Goal: Task Accomplishment & Management: Manage account settings

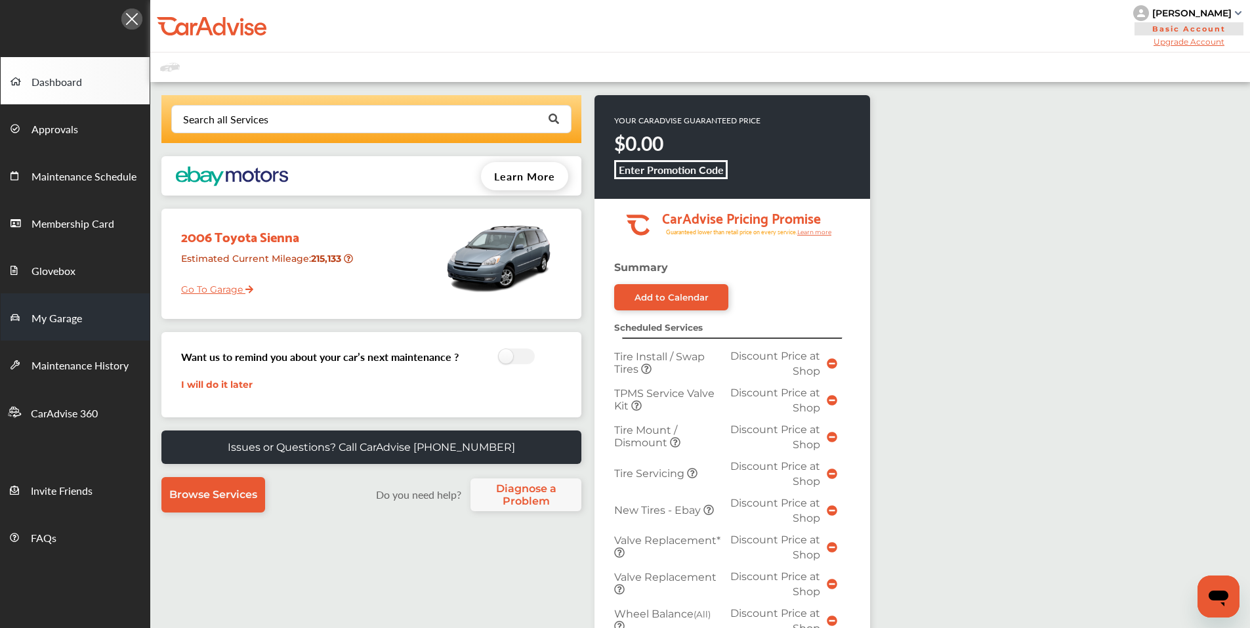
click at [54, 324] on span "My Garage" at bounding box center [56, 318] width 51 height 17
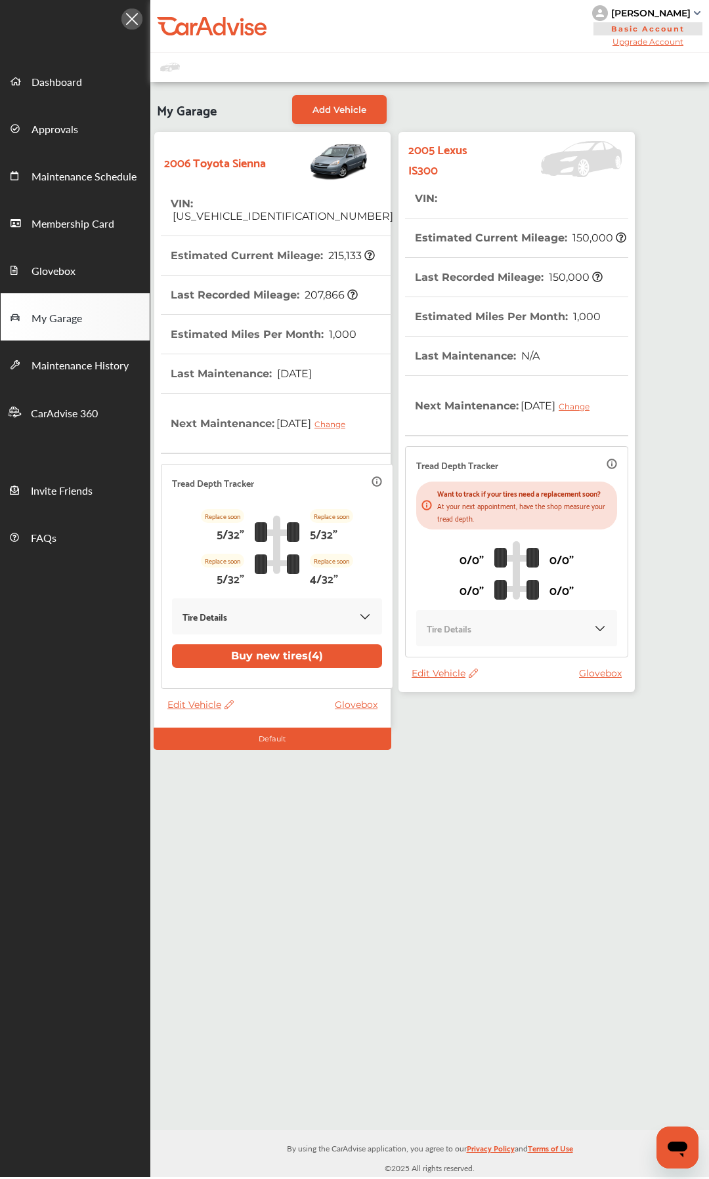
click at [507, 306] on th "Estimated Miles Per Month : 1,000" at bounding box center [508, 316] width 186 height 39
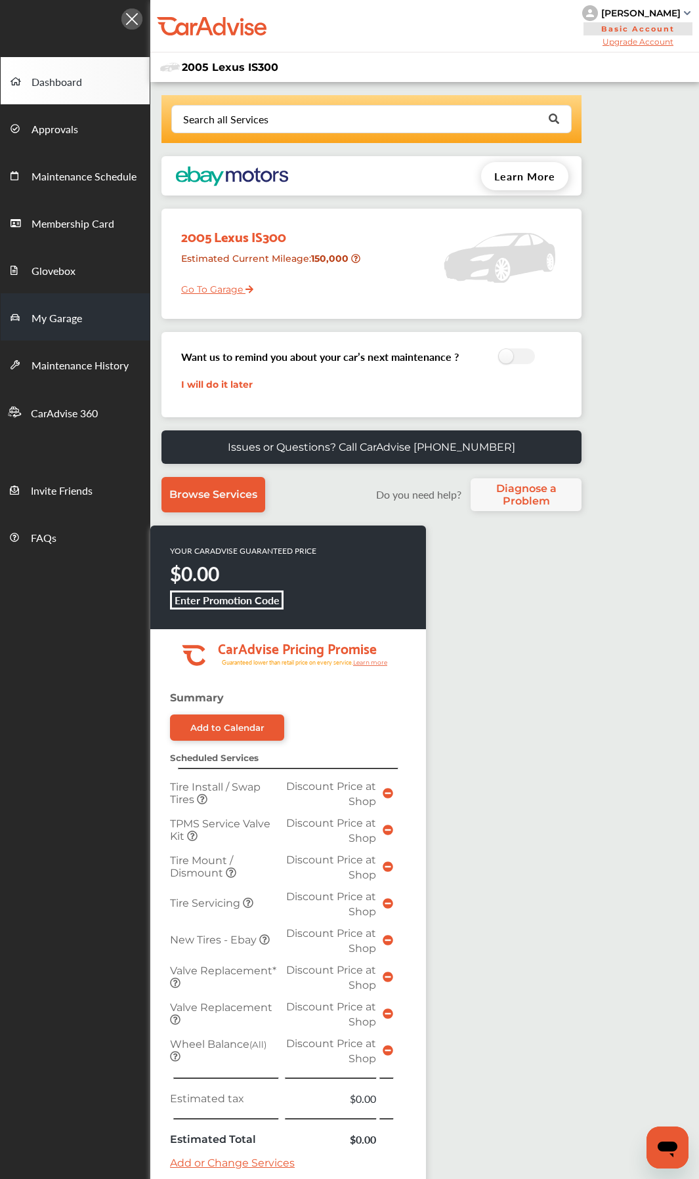
click at [54, 323] on span "My Garage" at bounding box center [56, 318] width 51 height 17
